Goal: Task Accomplishment & Management: Use online tool/utility

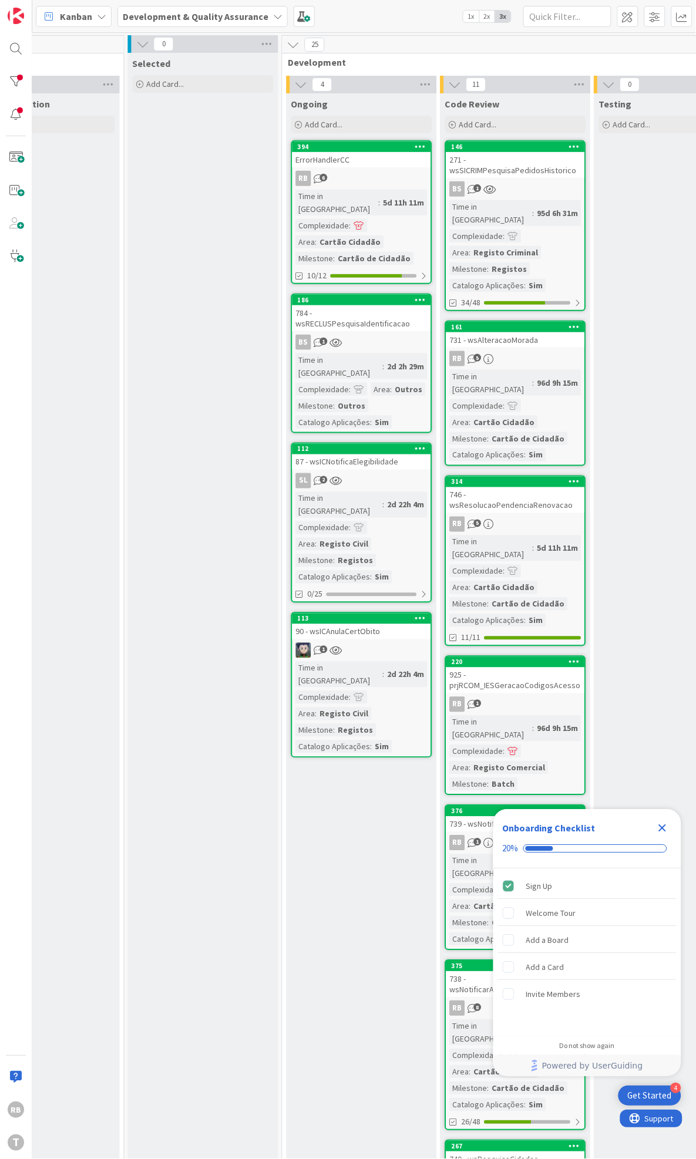
scroll to position [0, 456]
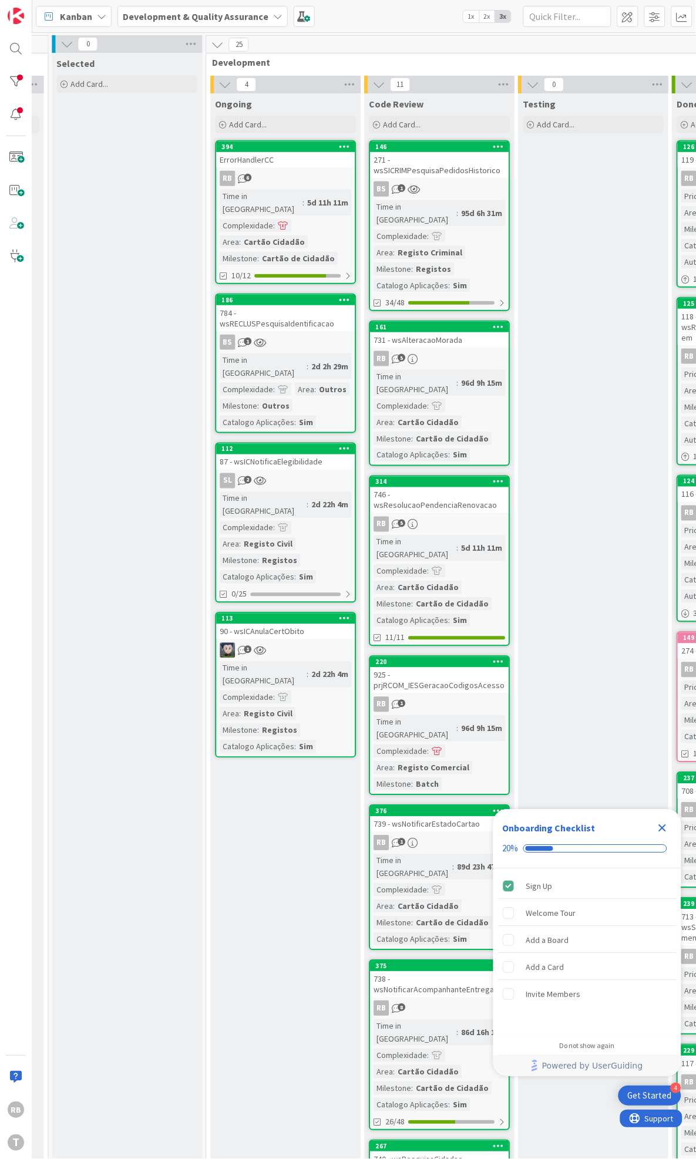
click at [461, 183] on div "BS 1" at bounding box center [439, 188] width 139 height 15
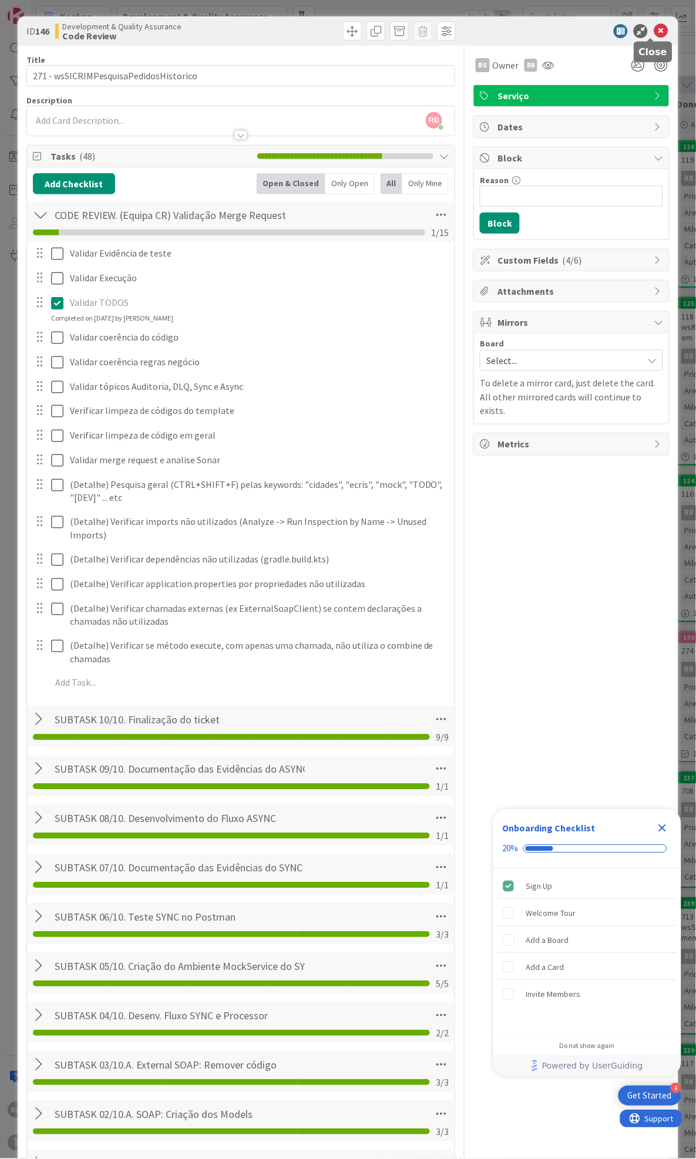
click at [654, 30] on icon at bounding box center [661, 31] width 14 height 14
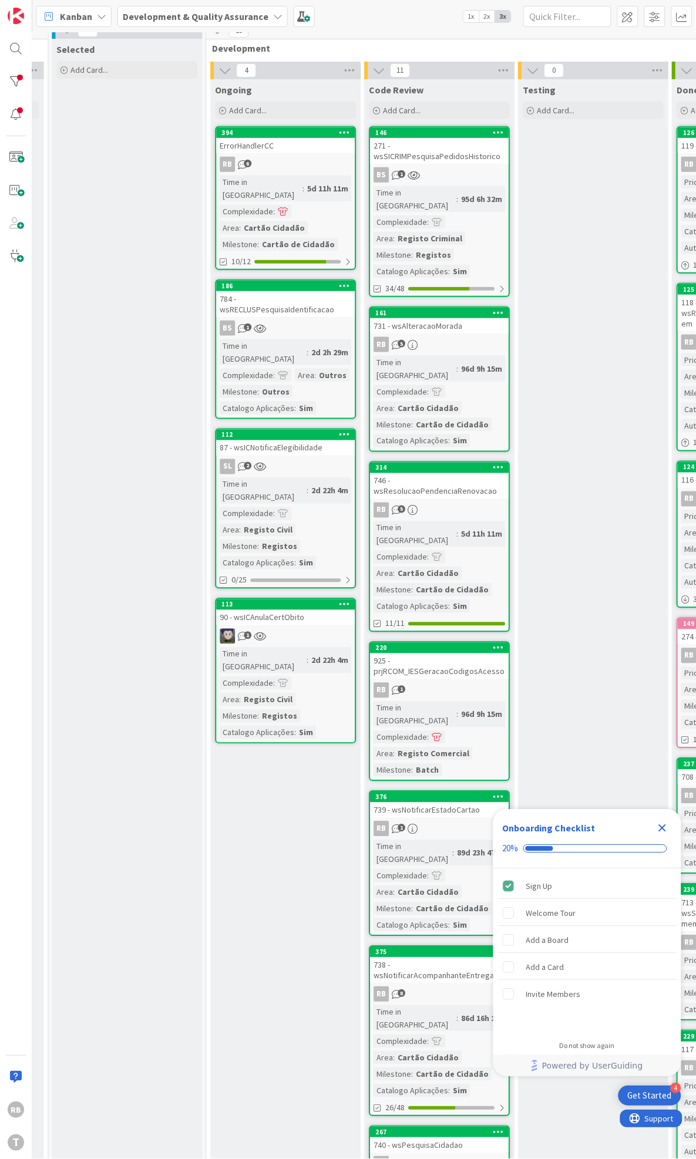
scroll to position [0, 456]
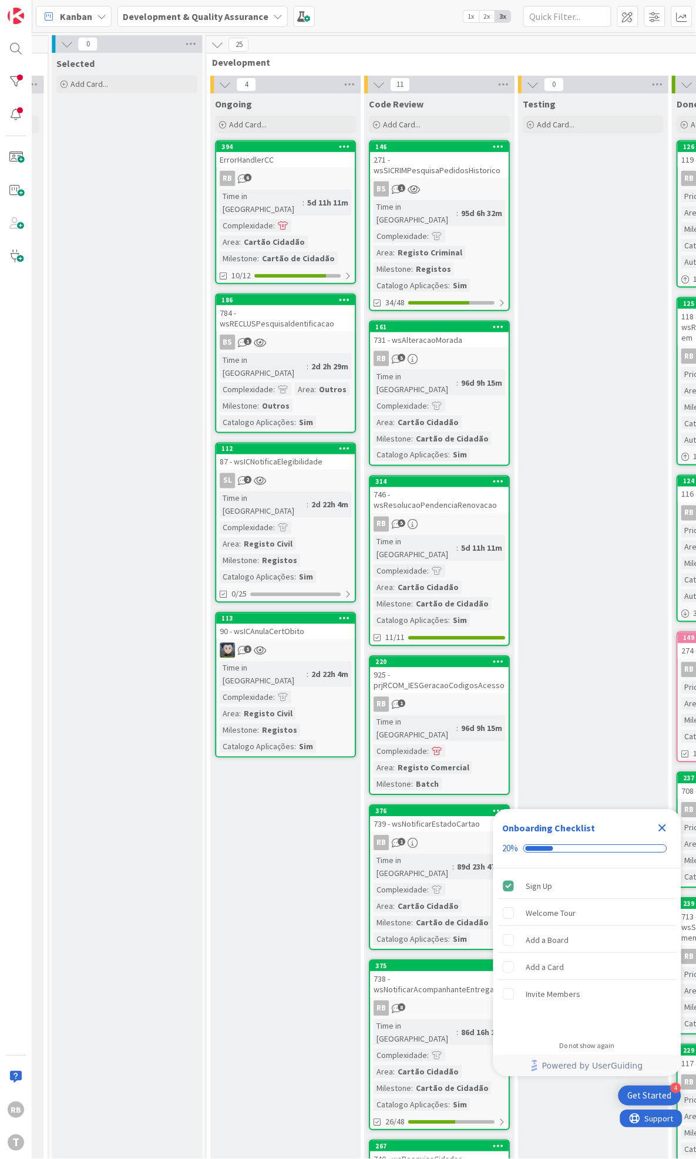
click at [439, 192] on div "BS 1" at bounding box center [439, 188] width 139 height 15
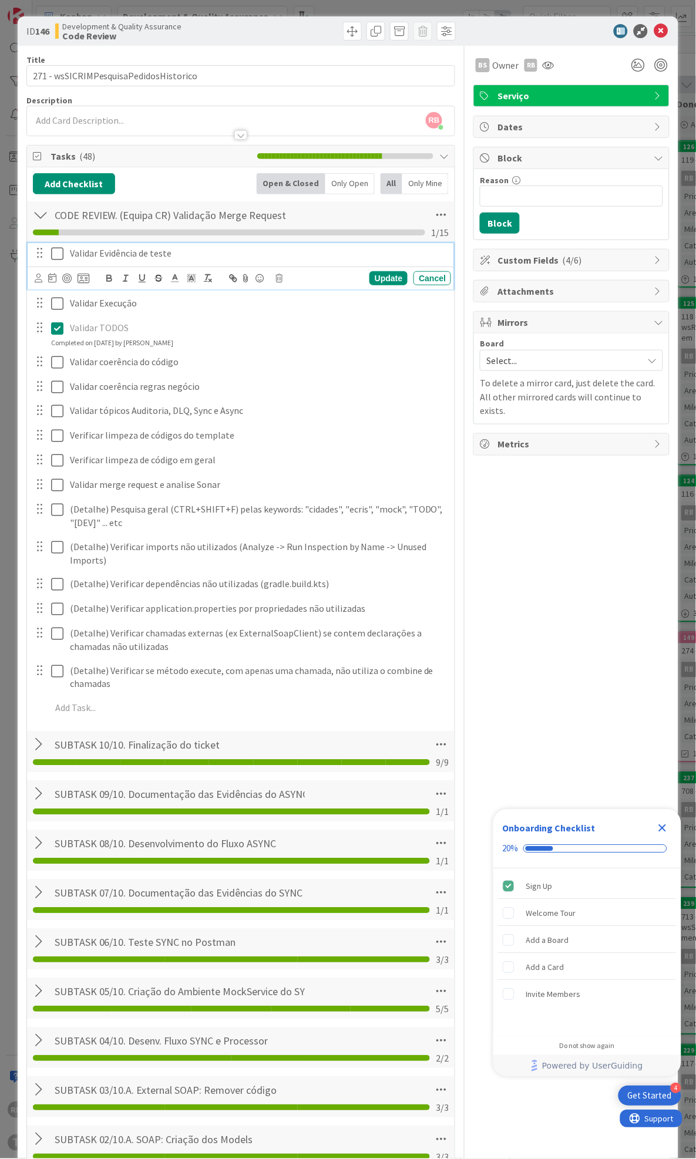
click at [56, 253] on icon at bounding box center [57, 254] width 12 height 14
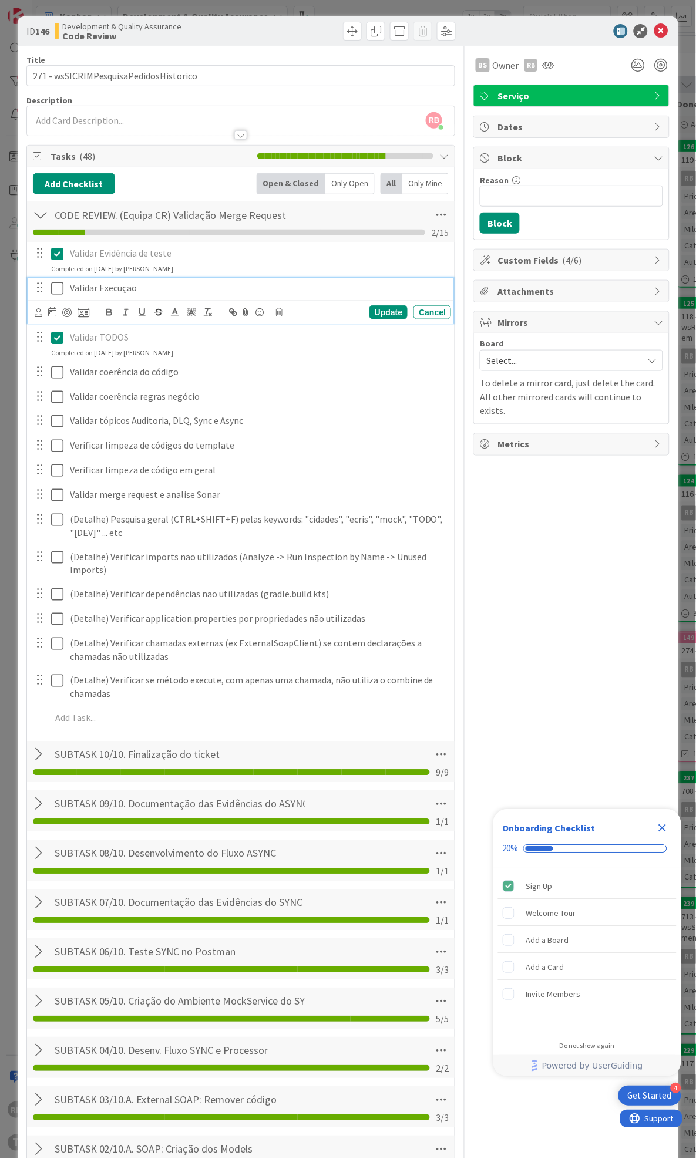
click at [56, 290] on icon at bounding box center [57, 288] width 12 height 14
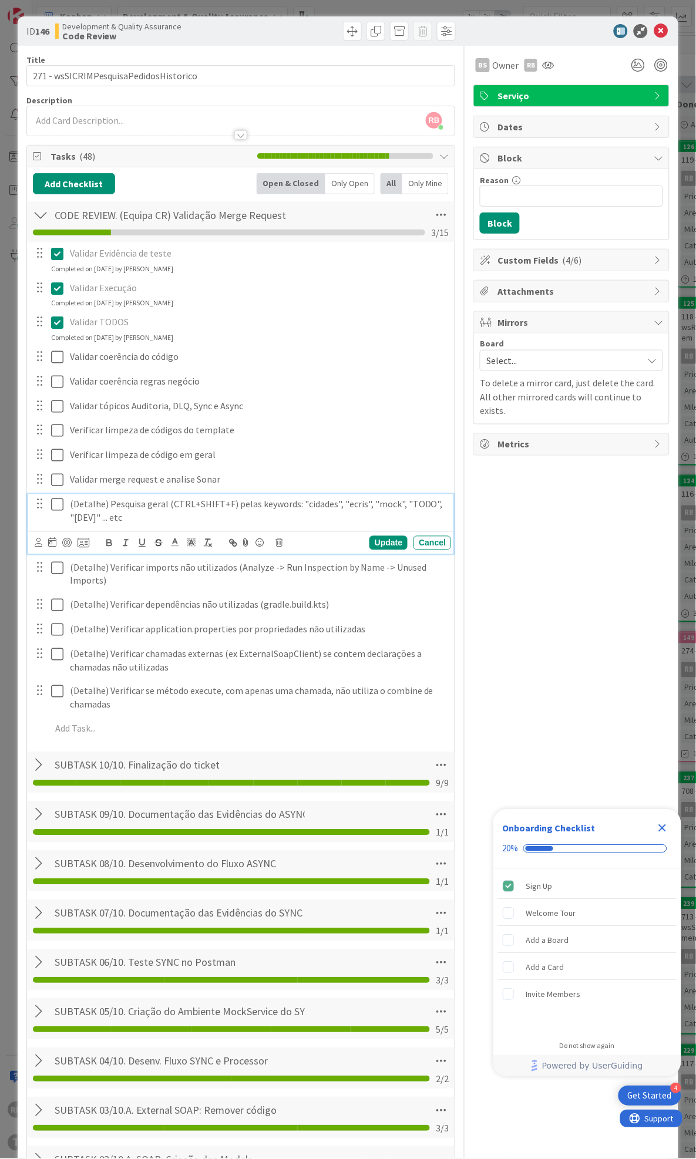
click at [55, 506] on icon at bounding box center [57, 505] width 12 height 14
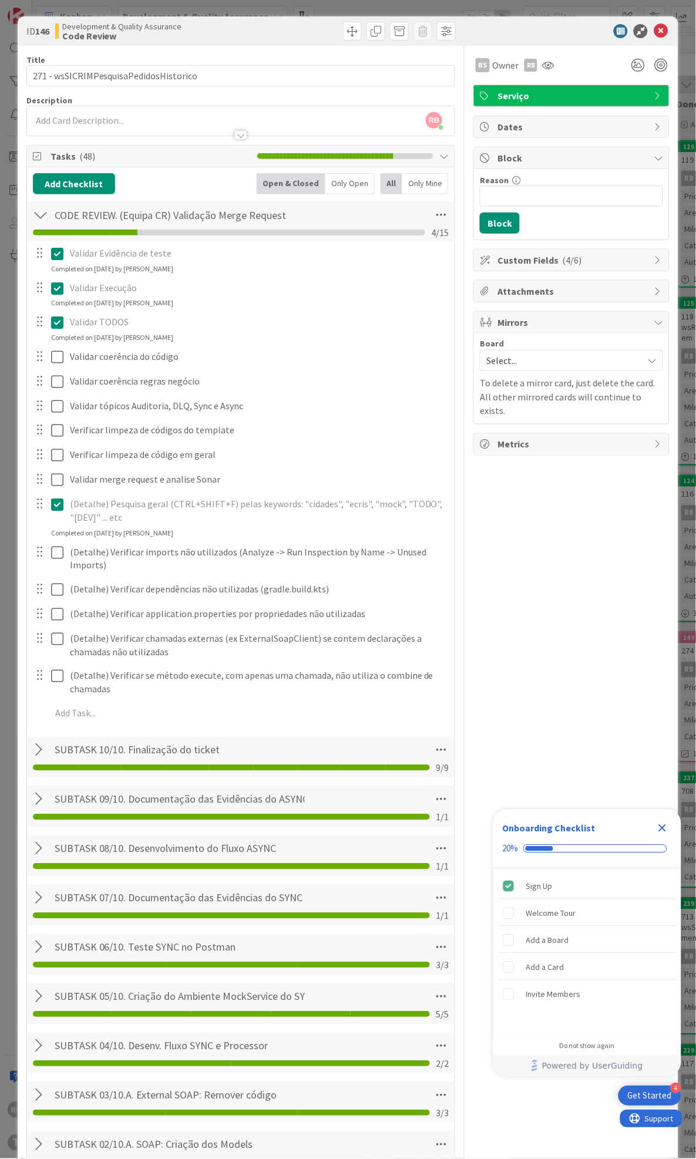
click at [55, 506] on icon at bounding box center [57, 505] width 12 height 14
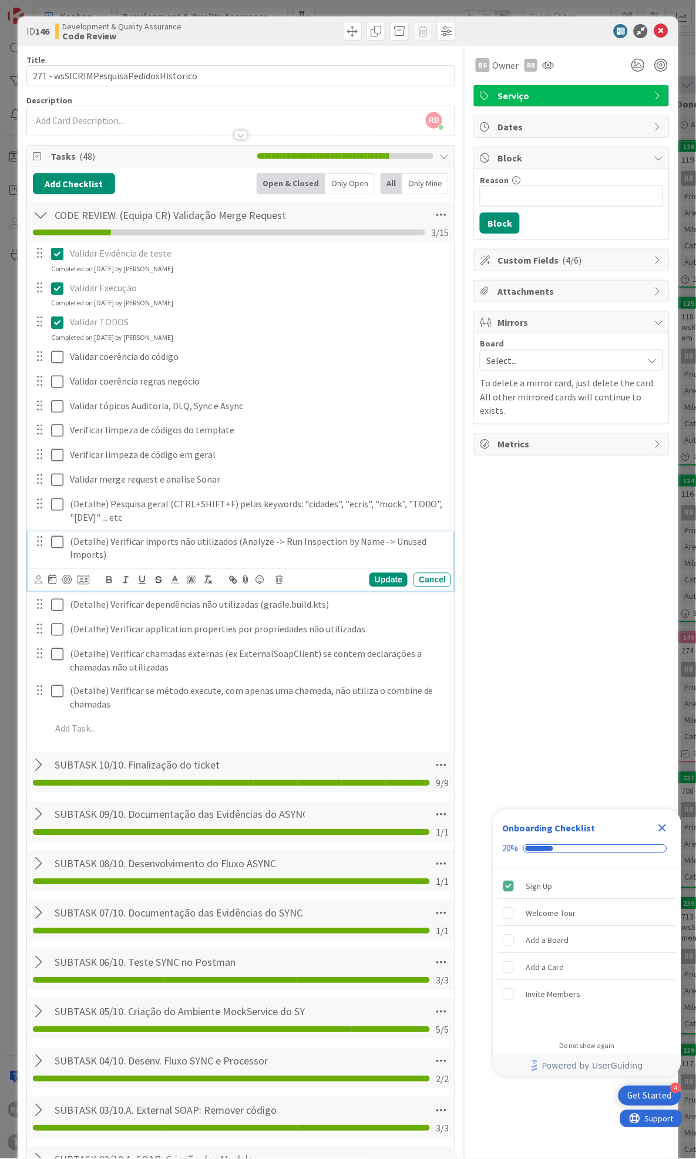
click at [55, 570] on div "(Detalhe) Verificar imports não utilizados (Analyze -> Run Inspection by Name -…" at bounding box center [241, 561] width 427 height 59
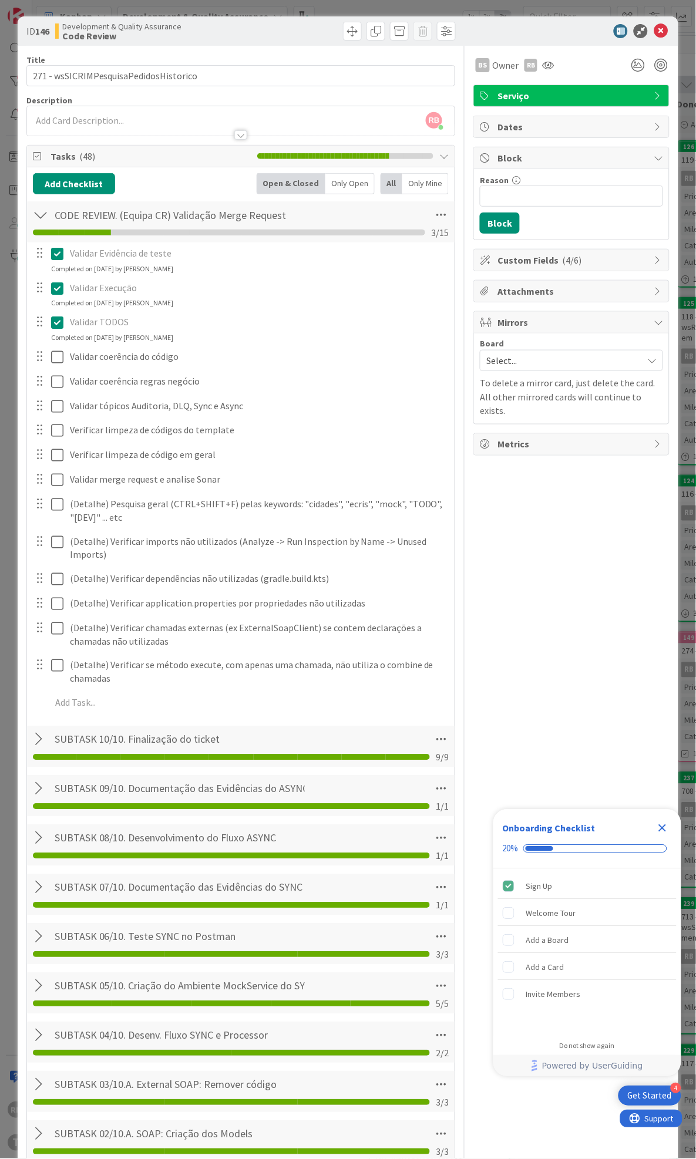
click at [184, 179] on div "Add Checklist Open & Closed Only Open All Only Mine" at bounding box center [241, 183] width 416 height 21
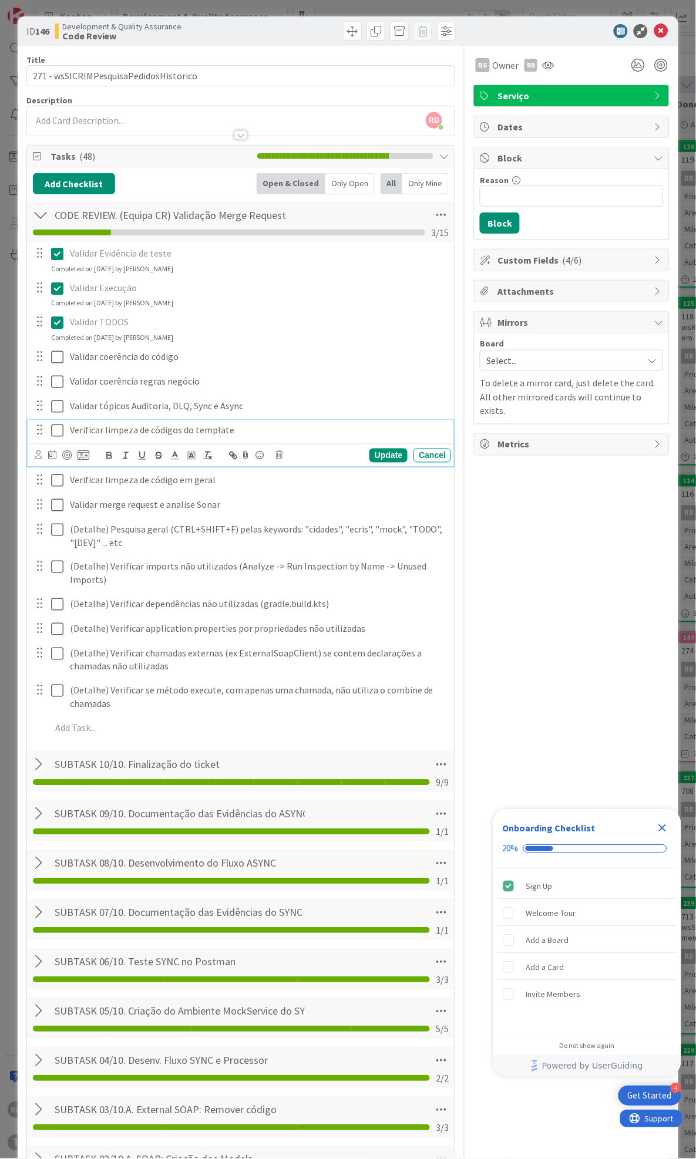
click at [55, 433] on icon at bounding box center [57, 431] width 12 height 14
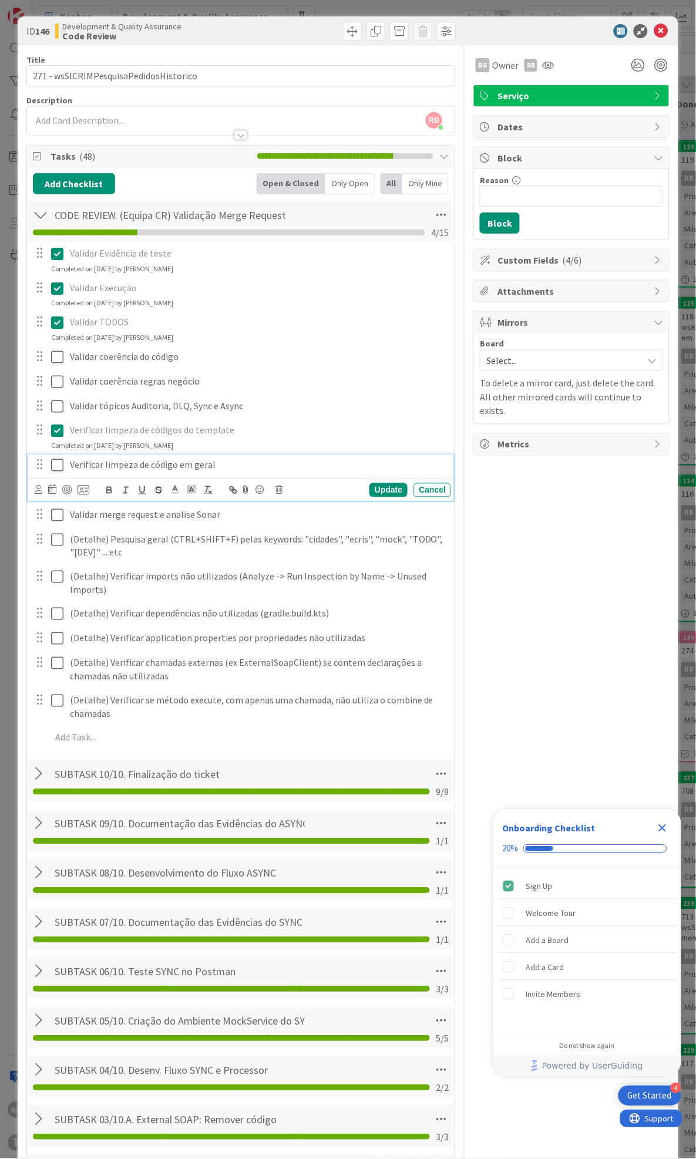
click at [56, 466] on icon at bounding box center [57, 466] width 12 height 14
